Goal: Task Accomplishment & Management: Manage account settings

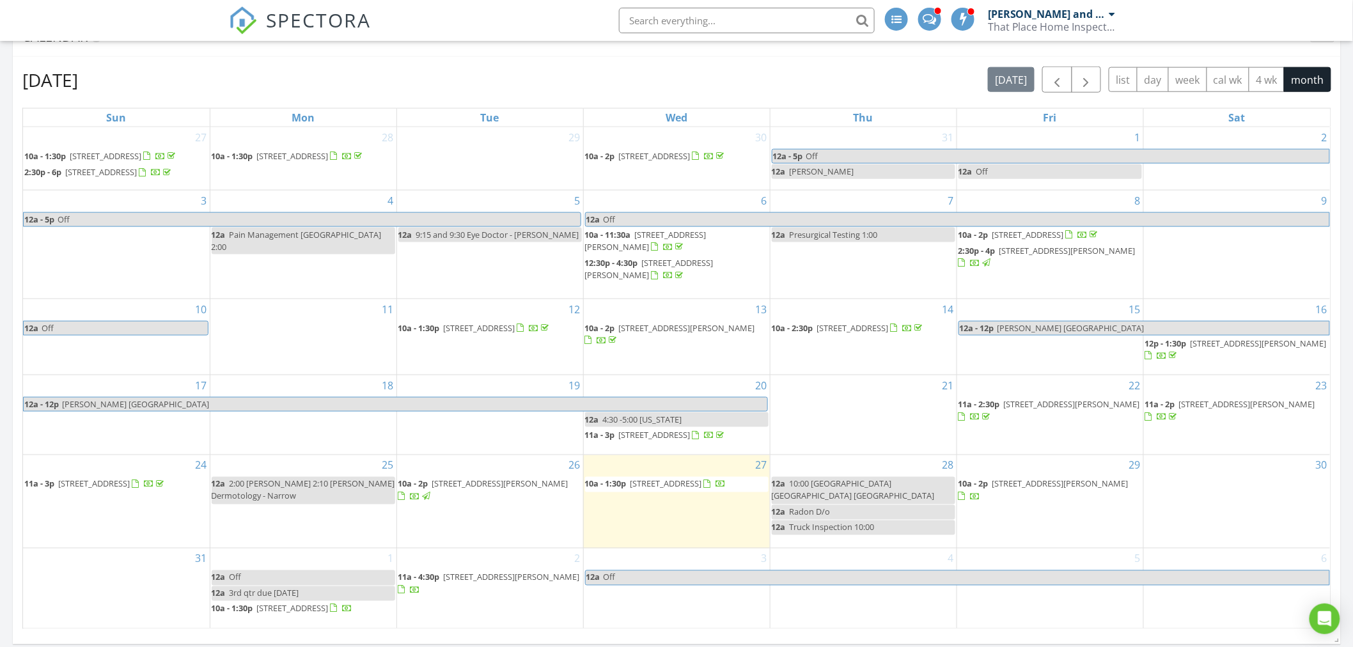
scroll to position [568, 0]
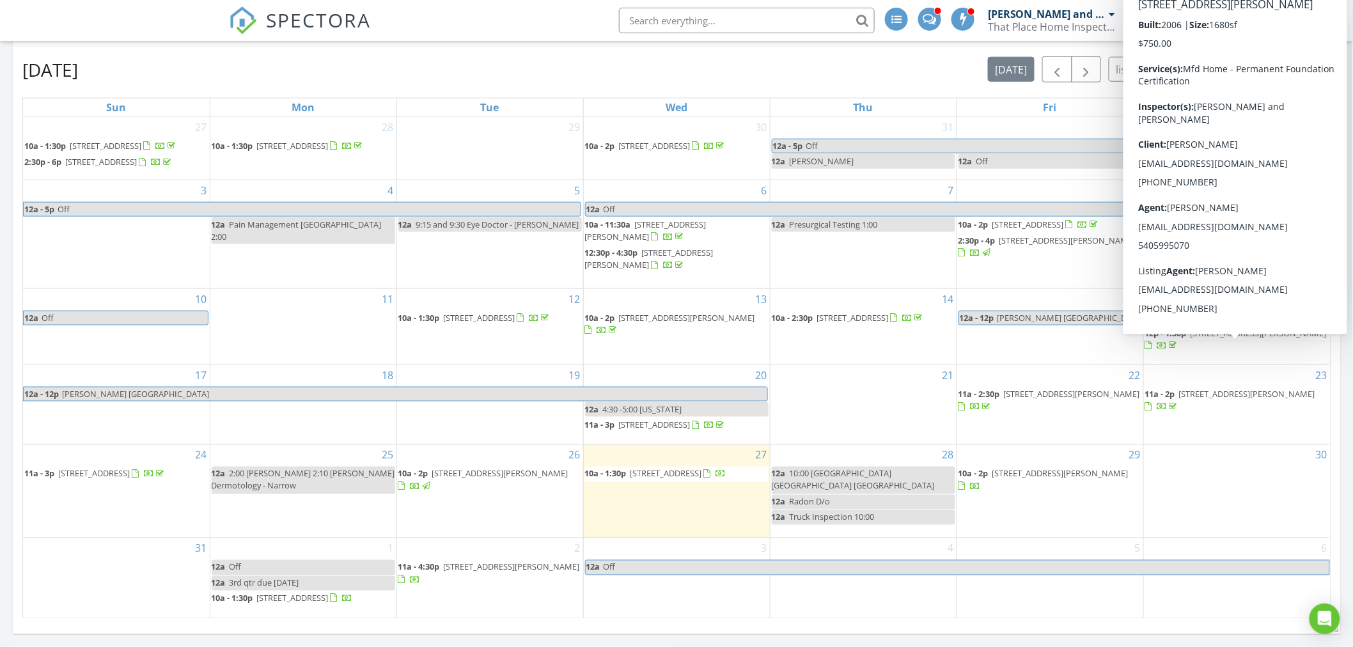
click at [1197, 339] on span "1277 Castleton Rd, Max Meadows 24360" at bounding box center [1259, 333] width 136 height 12
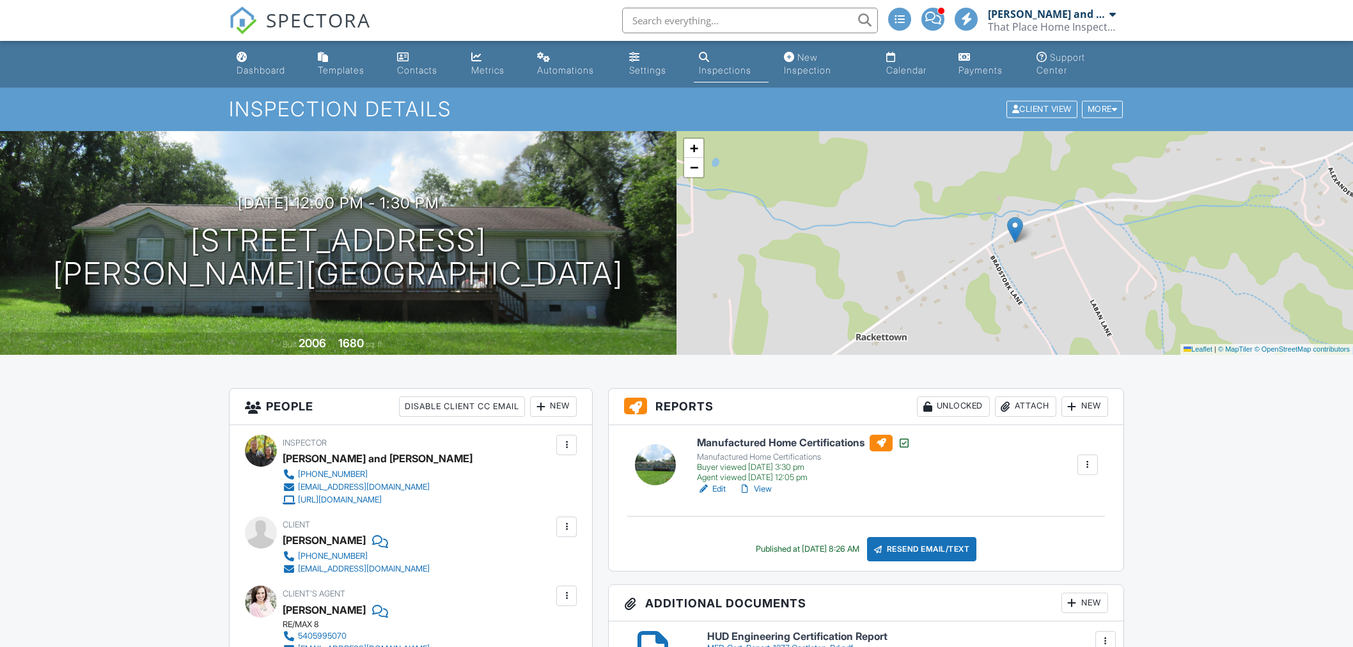
click at [766, 487] on link "View" at bounding box center [755, 489] width 33 height 13
click at [719, 489] on link "Edit" at bounding box center [711, 489] width 29 height 13
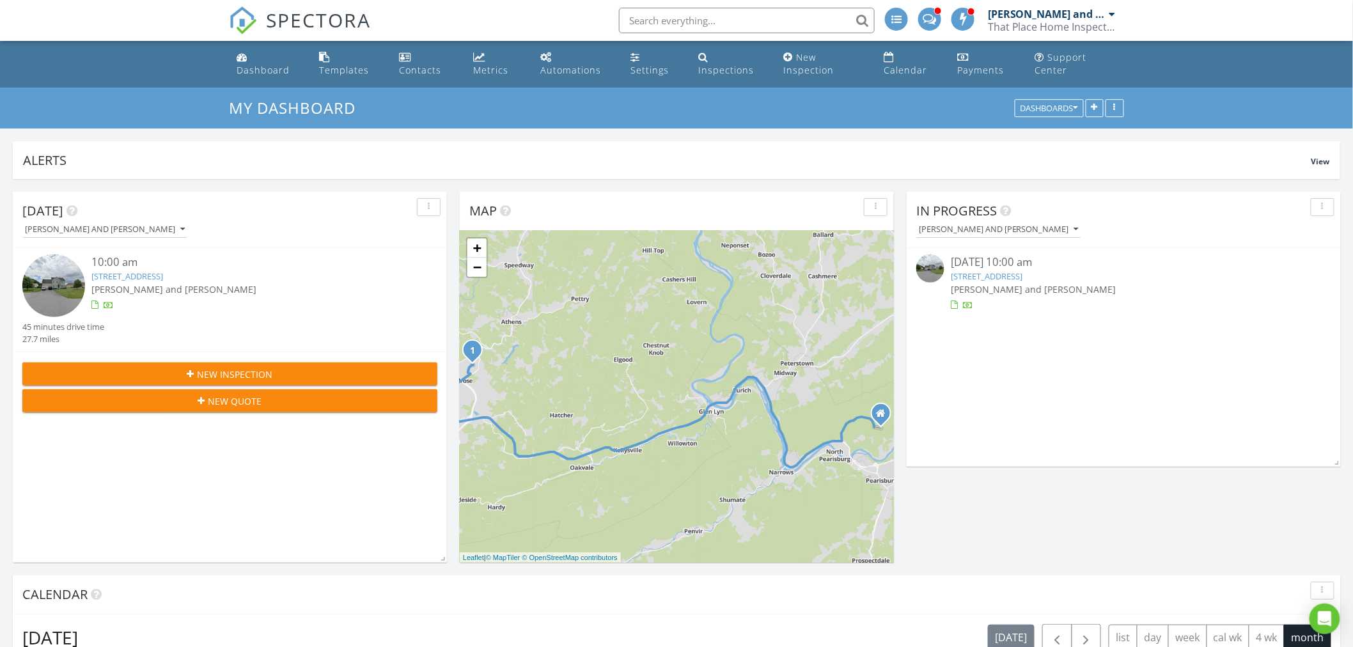
click at [53, 276] on img at bounding box center [53, 286] width 63 height 63
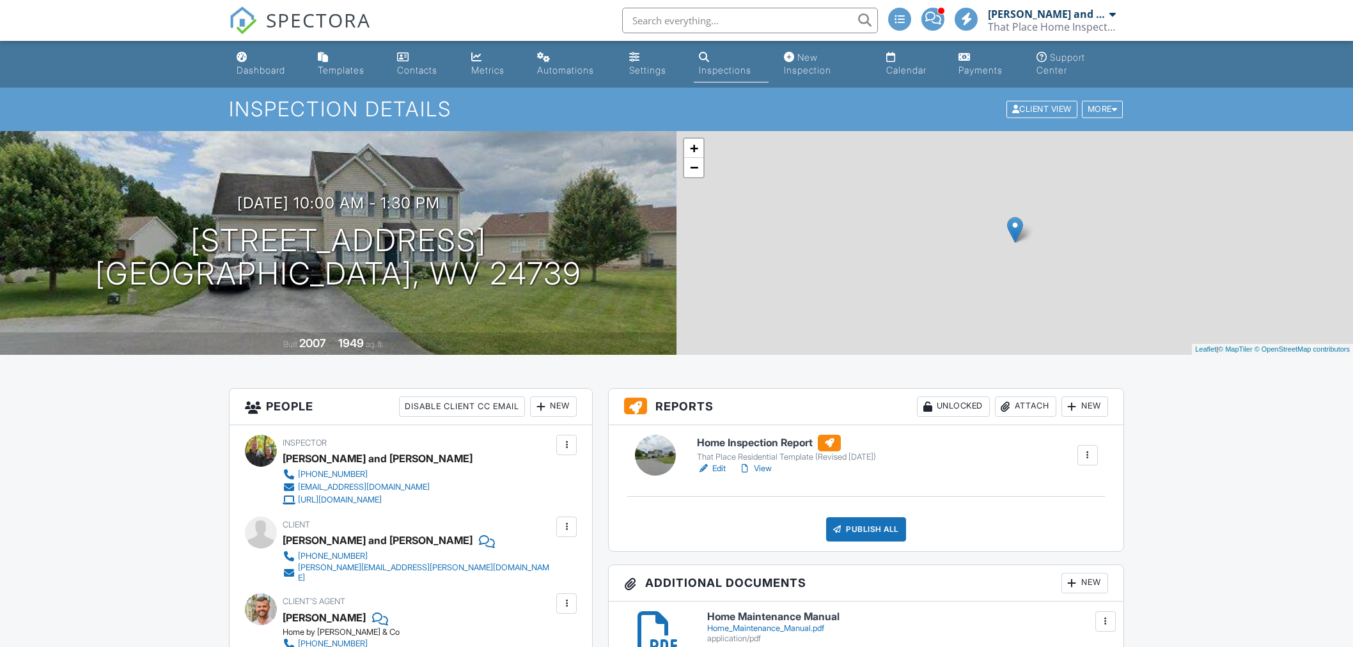
scroll to position [142, 0]
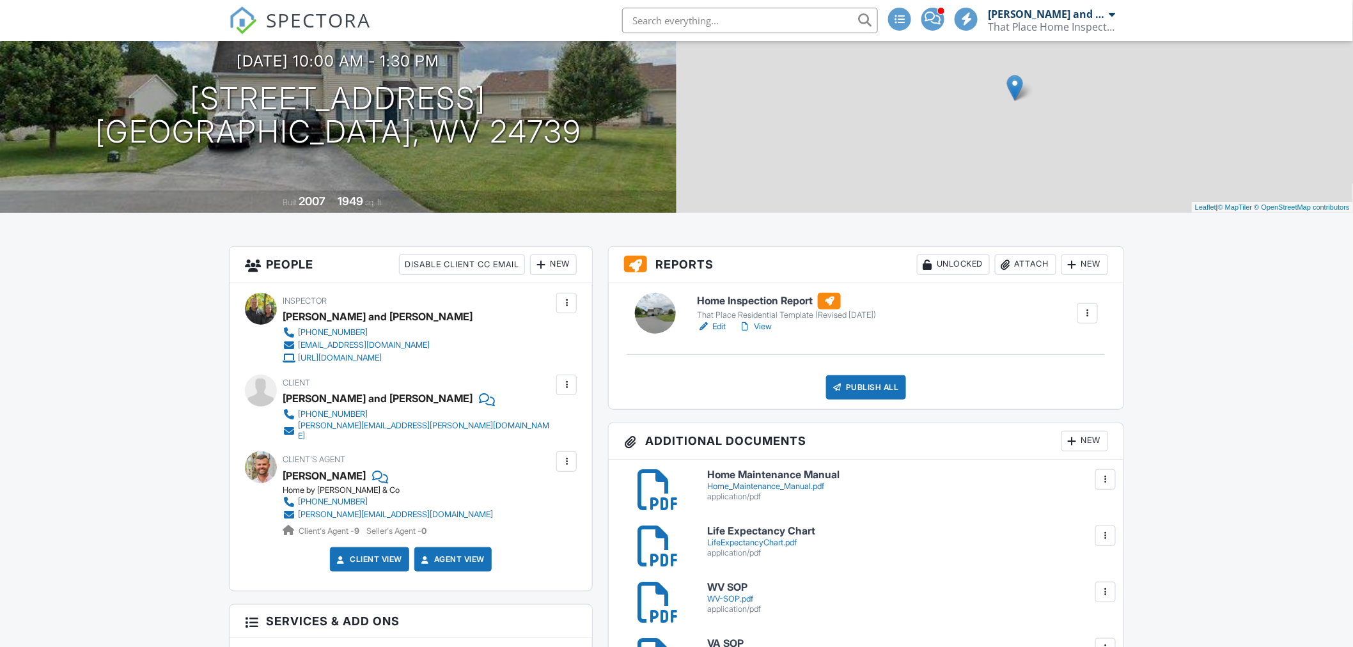
click at [716, 327] on link "Edit" at bounding box center [711, 326] width 29 height 13
